Goal: Contribute content: Contribute content

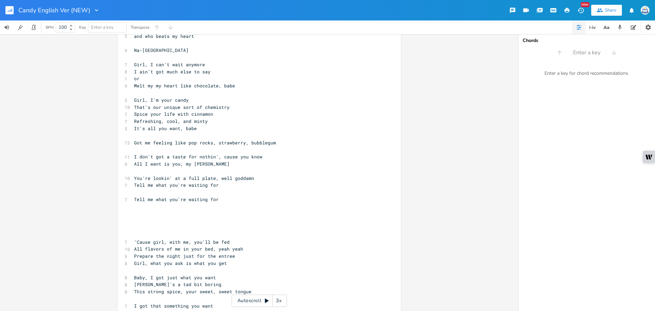
scroll to position [542, 0]
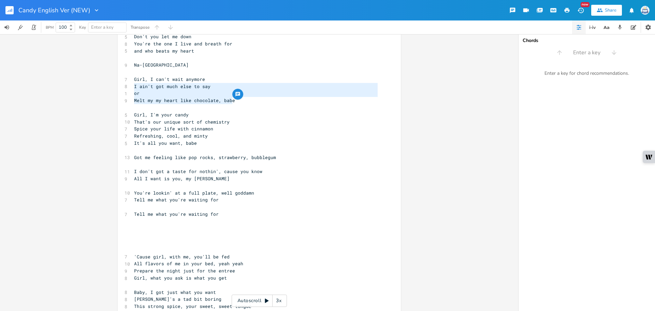
drag, startPoint x: 233, startPoint y: 99, endPoint x: 117, endPoint y: 83, distance: 117.0
type textarea "I"
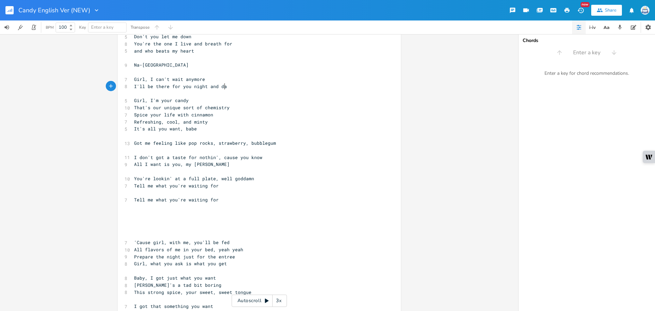
scroll to position [0, 65]
type textarea "'ll be there for you night and day"
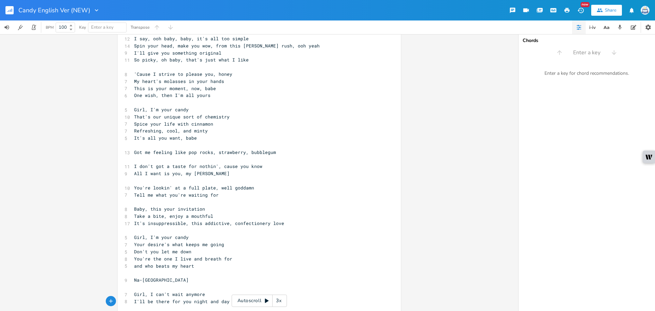
scroll to position [221, 0]
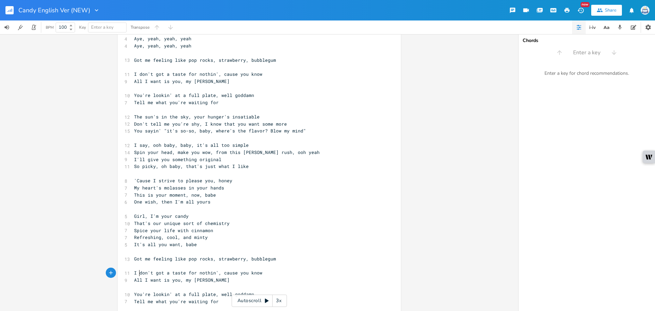
type textarea "don't"
drag, startPoint x: 138, startPoint y: 273, endPoint x: 150, endPoint y: 272, distance: 12.7
click at [150, 272] on div "don't x ​ 6 Candy, candy, candy 4 Aye, yeah, yeah, yeah 4 Aye, yeah, yeah, yeah…" at bounding box center [259, 232] width 283 height 830
click at [207, 283] on pre "All I want is you, my [PERSON_NAME]" at bounding box center [256, 279] width 246 height 7
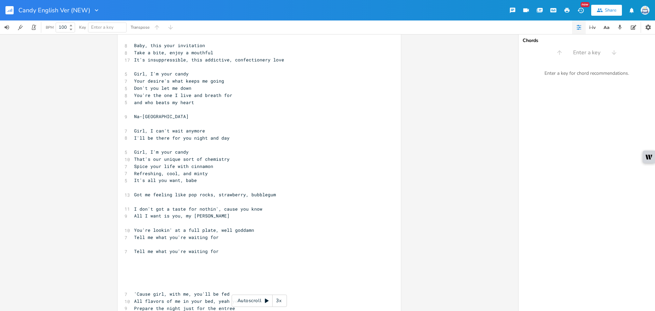
scroll to position [562, 0]
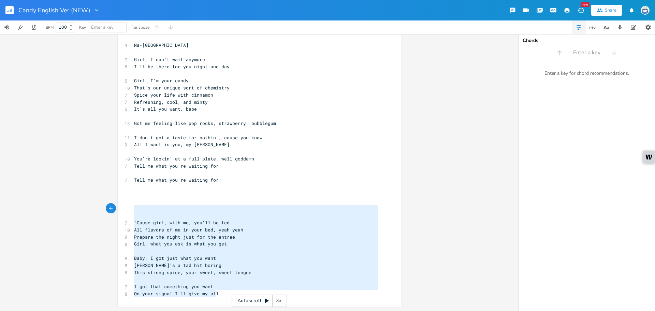
type textarea "'Cause girl, with me, you'll be fed All flavors of me in your bed, yeah yeah Pr…"
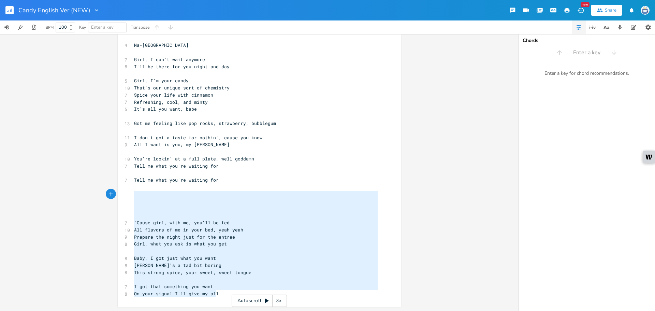
drag, startPoint x: 223, startPoint y: 292, endPoint x: 131, endPoint y: 195, distance: 133.6
type textarea "\"
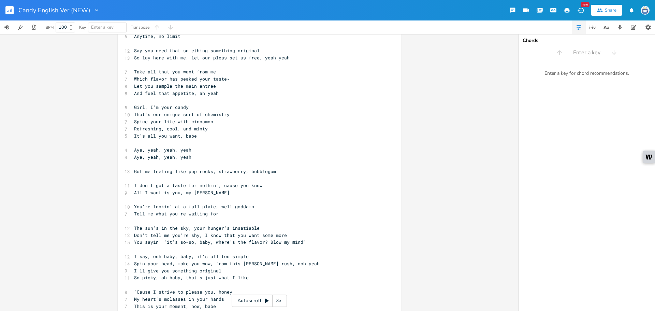
scroll to position [15, 0]
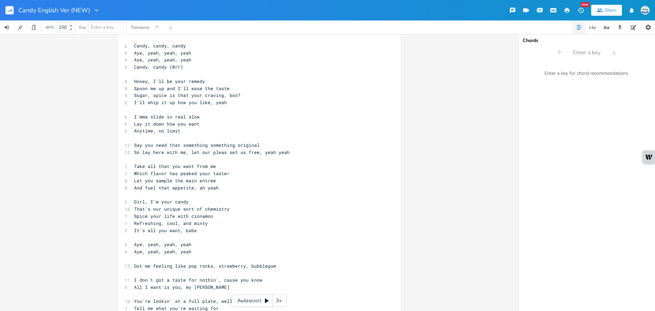
click at [316, 121] on pre "Lay it down how you want" at bounding box center [256, 123] width 246 height 7
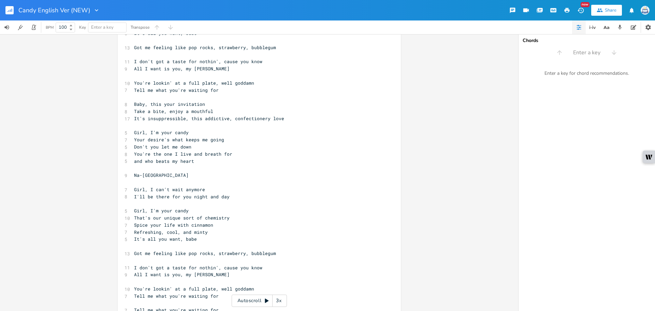
scroll to position [463, 0]
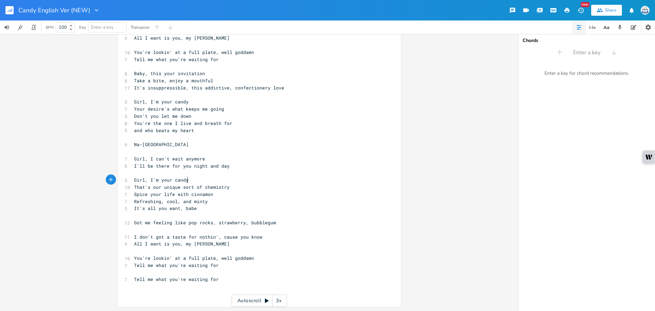
click at [283, 181] on pre "Girl, I'm your candy" at bounding box center [256, 179] width 246 height 7
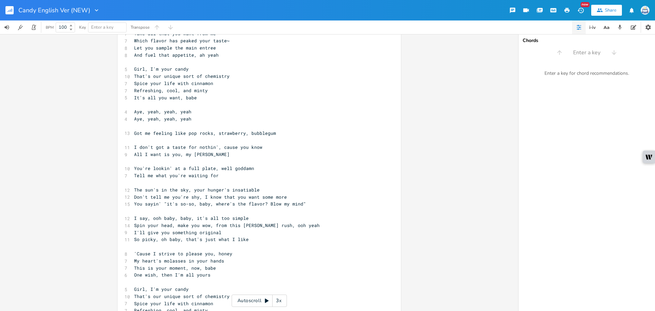
scroll to position [0, 0]
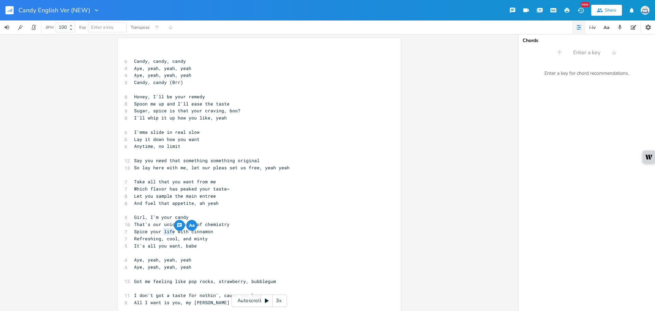
drag, startPoint x: 173, startPoint y: 231, endPoint x: 160, endPoint y: 234, distance: 12.6
click at [160, 234] on span "Spice your life with cinnamon" at bounding box center [173, 231] width 79 height 6
type textarea "sheets"
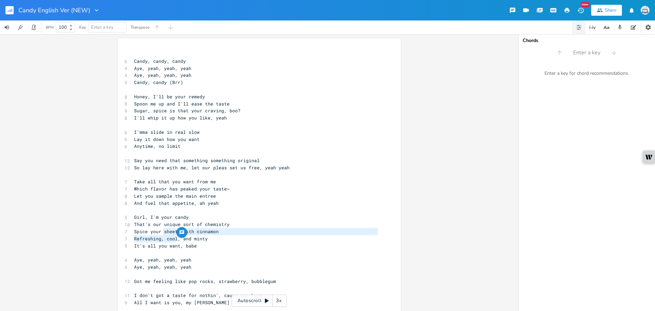
type textarea "sheets"
drag, startPoint x: 160, startPoint y: 234, endPoint x: 177, endPoint y: 233, distance: 16.4
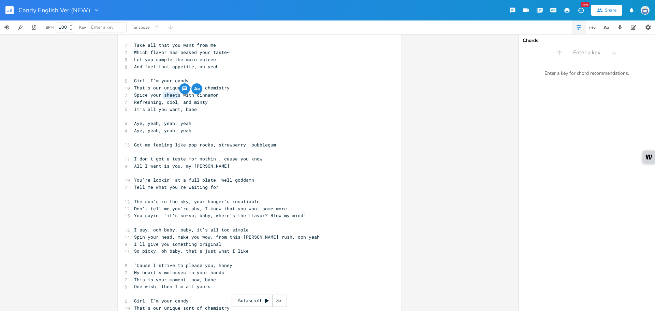
scroll to position [239, 0]
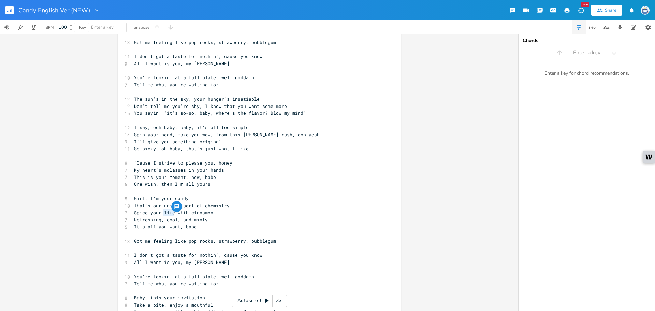
type textarea "life"
drag, startPoint x: 162, startPoint y: 212, endPoint x: 174, endPoint y: 214, distance: 12.4
click at [174, 214] on span "Spice your life with cinnamon" at bounding box center [173, 212] width 79 height 6
paste textarea
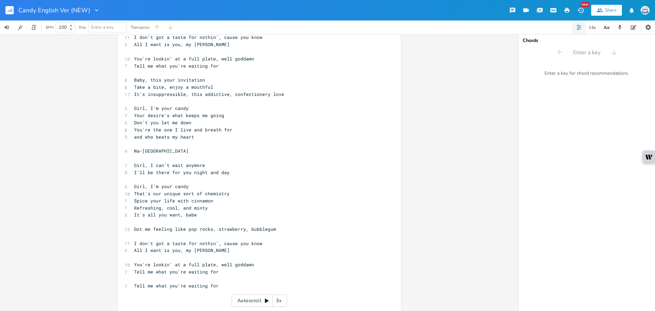
scroll to position [463, 0]
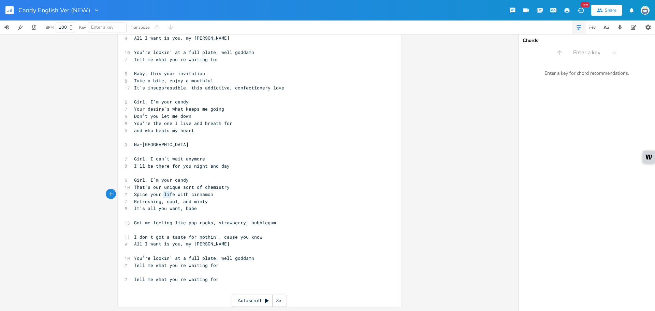
type textarea "life"
drag, startPoint x: 161, startPoint y: 193, endPoint x: 172, endPoint y: 196, distance: 10.8
click at [172, 196] on span "Spice your life with cinnamon" at bounding box center [173, 194] width 79 height 6
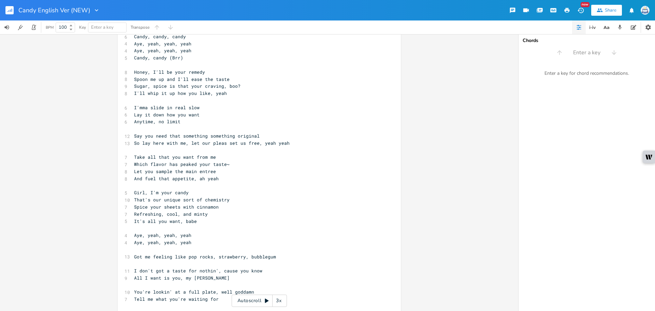
scroll to position [0, 0]
